Goal: Transaction & Acquisition: Book appointment/travel/reservation

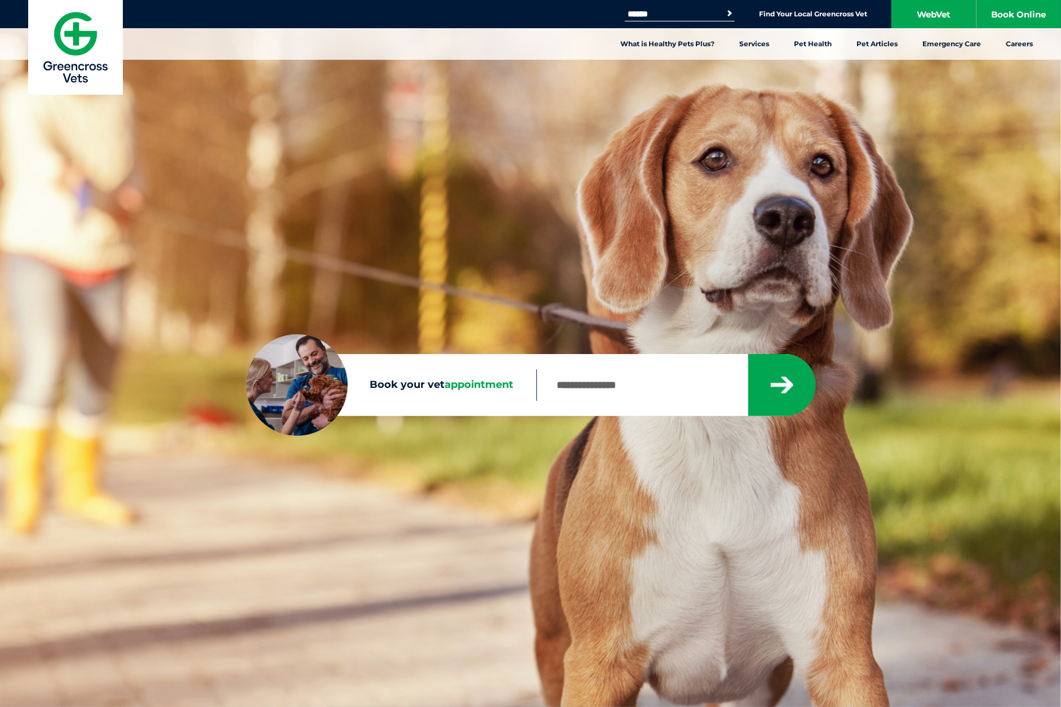
click at [453, 387] on span "appointment" at bounding box center [479, 384] width 69 height 12
click at [537, 387] on input "Book your vet appointment" at bounding box center [642, 385] width 211 height 32
click at [770, 391] on button "submit" at bounding box center [782, 385] width 68 height 62
type input "****"
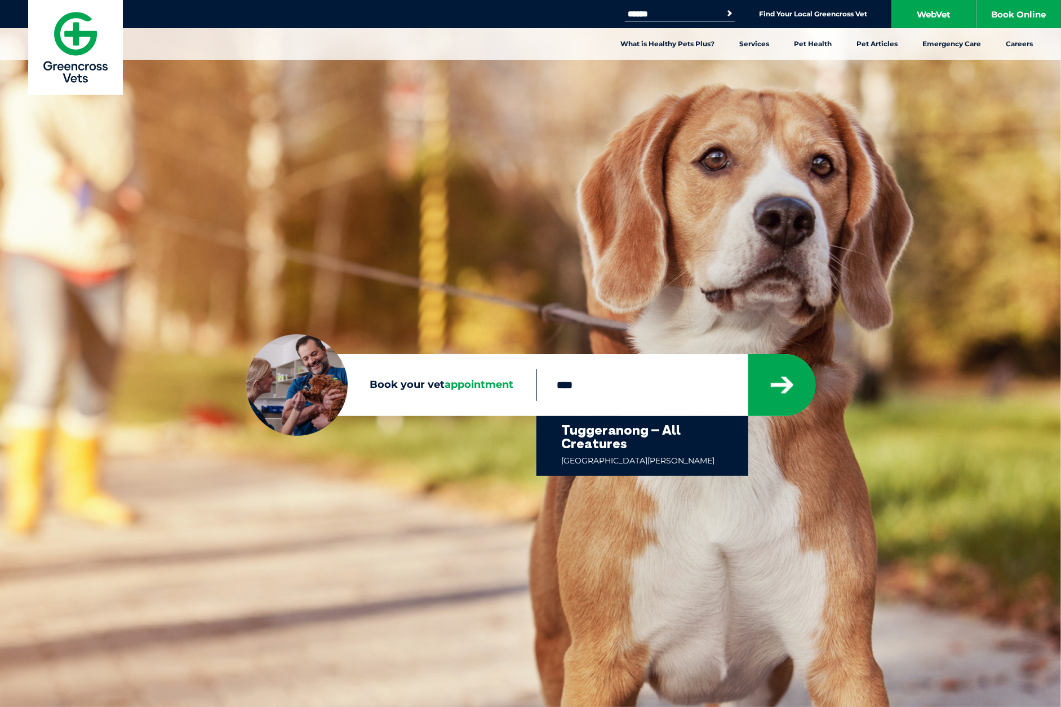
click at [586, 435] on link at bounding box center [647, 446] width 170 height 60
click at [783, 383] on icon "submit" at bounding box center [783, 385] width 28 height 28
click at [636, 462] on link at bounding box center [647, 446] width 170 height 60
click at [610, 431] on link at bounding box center [647, 446] width 170 height 60
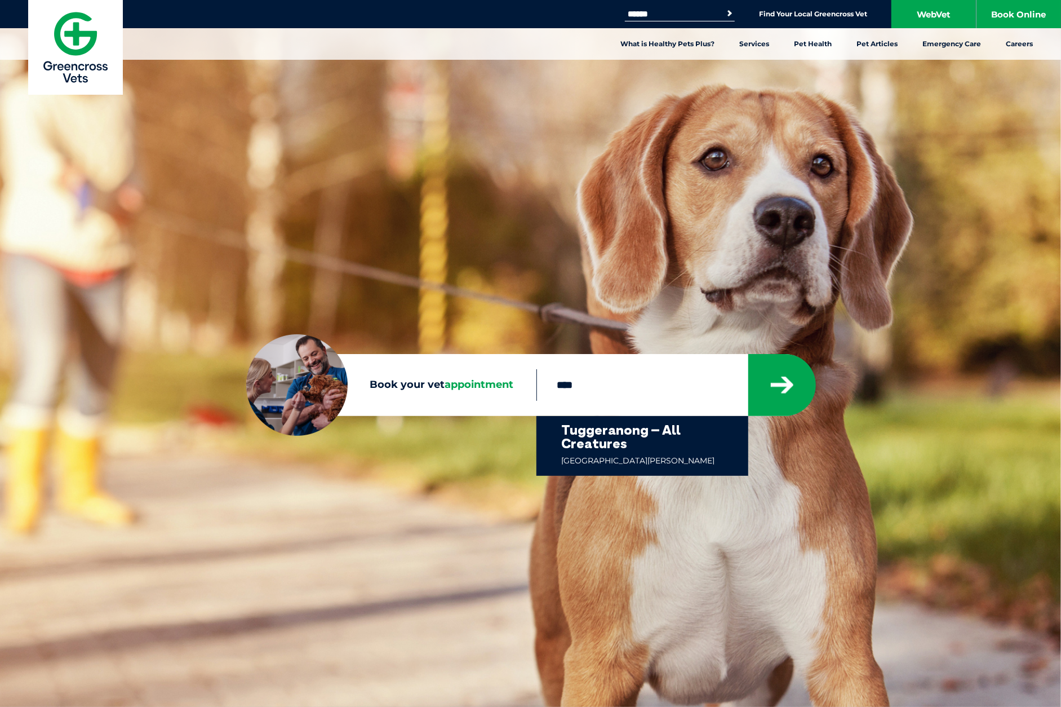
click at [781, 384] on icon "submit" at bounding box center [782, 385] width 27 height 28
click at [473, 384] on span "appointment" at bounding box center [479, 384] width 69 height 12
click at [537, 384] on input "****" at bounding box center [642, 385] width 211 height 32
click at [1025, 15] on link "Book Online" at bounding box center [1019, 14] width 85 height 28
click at [593, 460] on link at bounding box center [647, 446] width 170 height 60
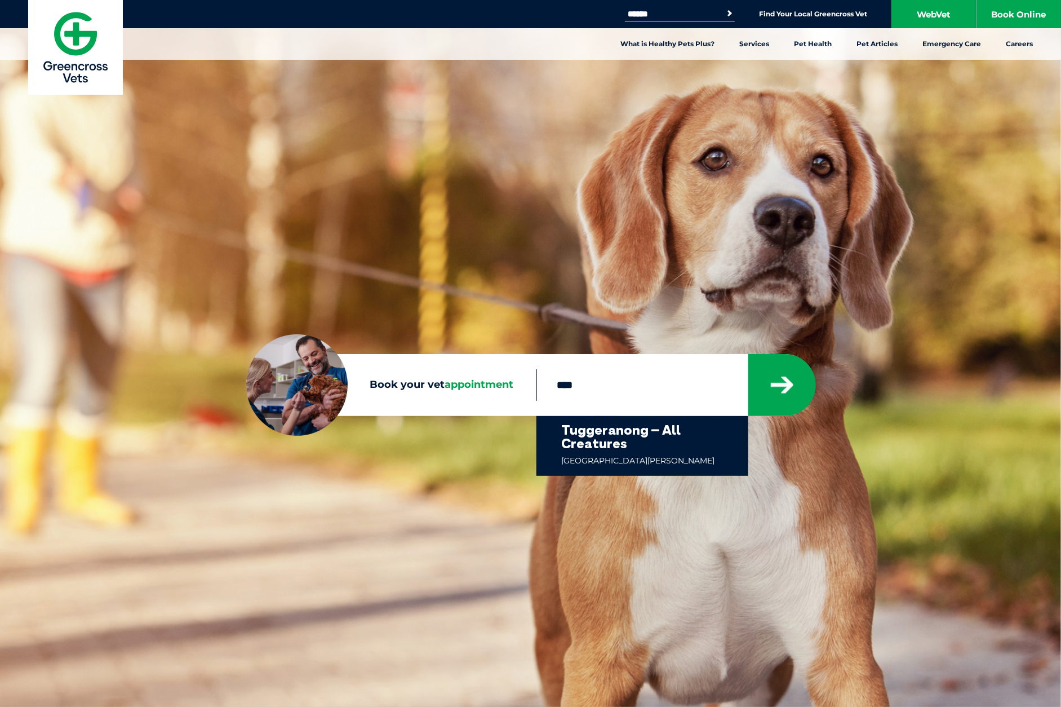
click at [592, 441] on link at bounding box center [647, 446] width 170 height 60
click at [590, 436] on link at bounding box center [647, 446] width 170 height 60
click at [794, 371] on button "submit" at bounding box center [782, 385] width 68 height 62
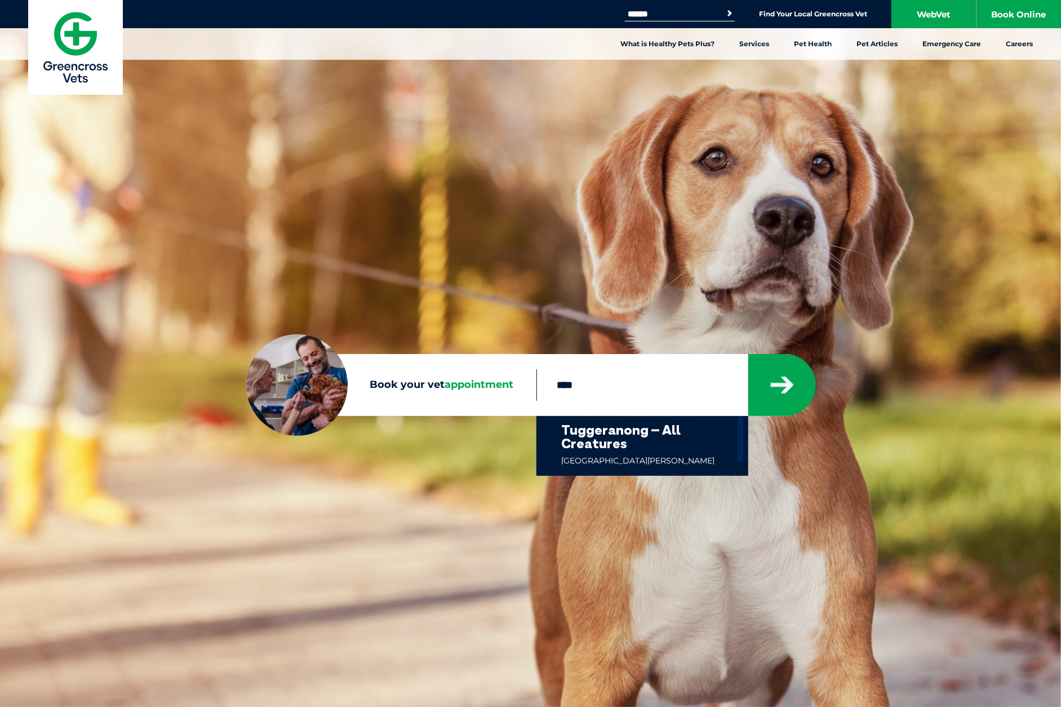
click at [670, 424] on link at bounding box center [647, 446] width 170 height 60
drag, startPoint x: 555, startPoint y: 385, endPoint x: 663, endPoint y: 380, distance: 108.3
click at [663, 380] on input "****" at bounding box center [642, 385] width 211 height 32
click at [589, 438] on link at bounding box center [647, 446] width 170 height 60
click at [774, 391] on icon "submit" at bounding box center [782, 385] width 19 height 24
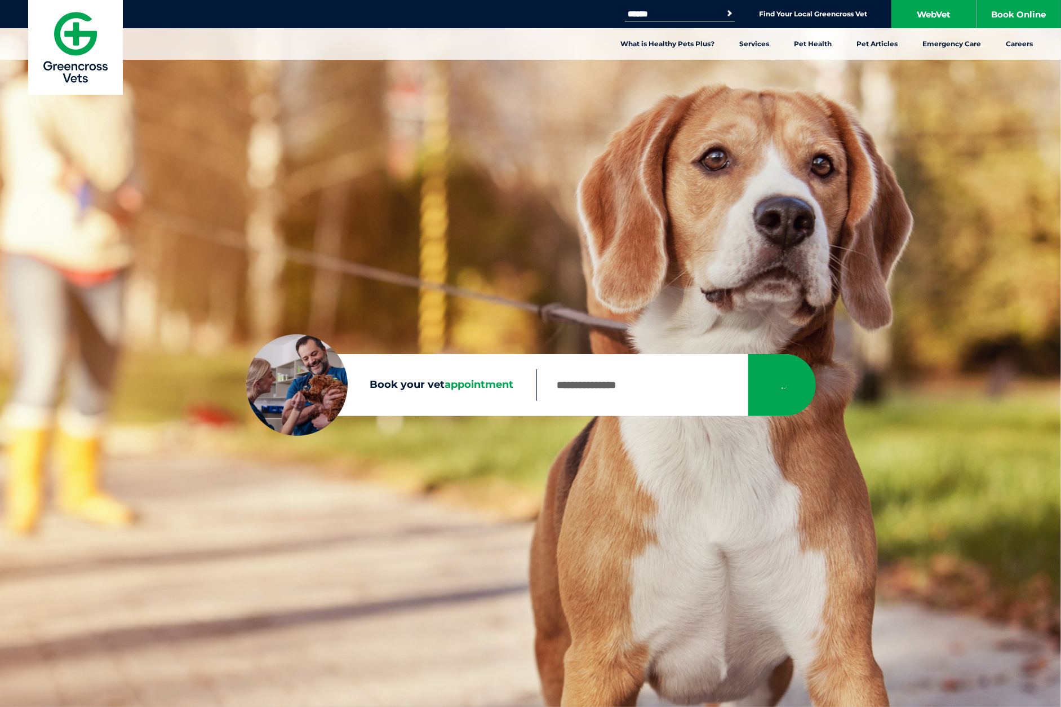
click at [614, 388] on input "Book your vet appointment" at bounding box center [642, 385] width 211 height 32
click at [803, 6] on div "Search for: Search Find Your Local Greencross Vet WebVet Book Online" at bounding box center [530, 14] width 1061 height 28
